Goal: Find specific page/section

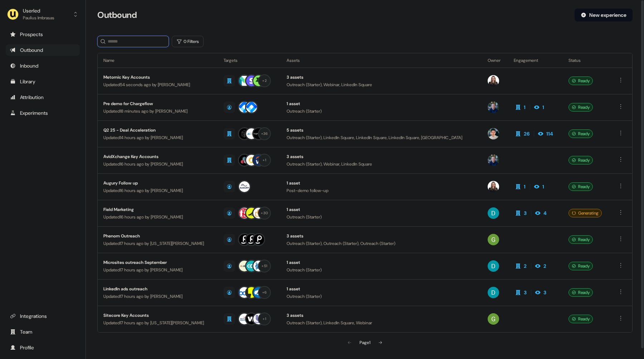
click at [145, 43] on input at bounding box center [133, 41] width 72 height 11
type input "*******"
